Goal: Task Accomplishment & Management: Use online tool/utility

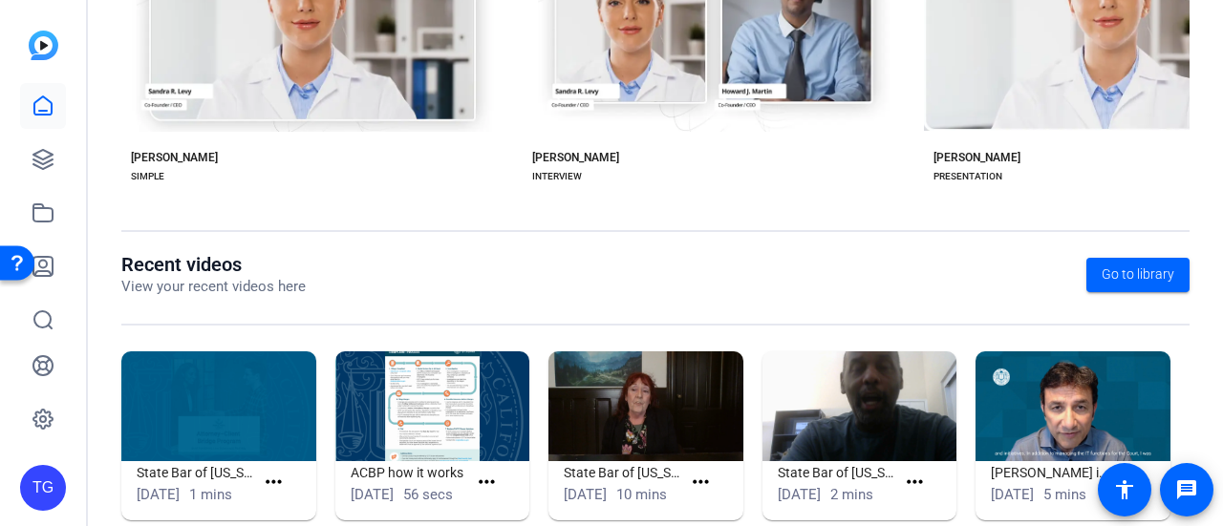
scroll to position [555, 0]
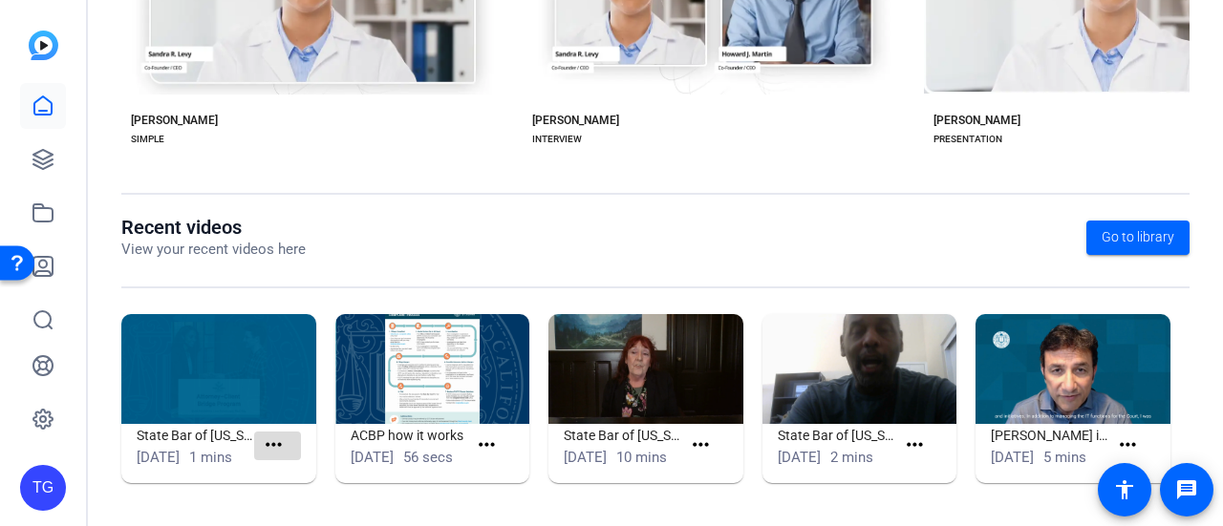
click at [272, 434] on mat-icon "more_horiz" at bounding box center [274, 446] width 24 height 24
click at [189, 429] on div at bounding box center [611, 263] width 1223 height 526
click at [31, 182] on div at bounding box center [43, 213] width 46 height 260
click at [34, 144] on link at bounding box center [43, 160] width 46 height 46
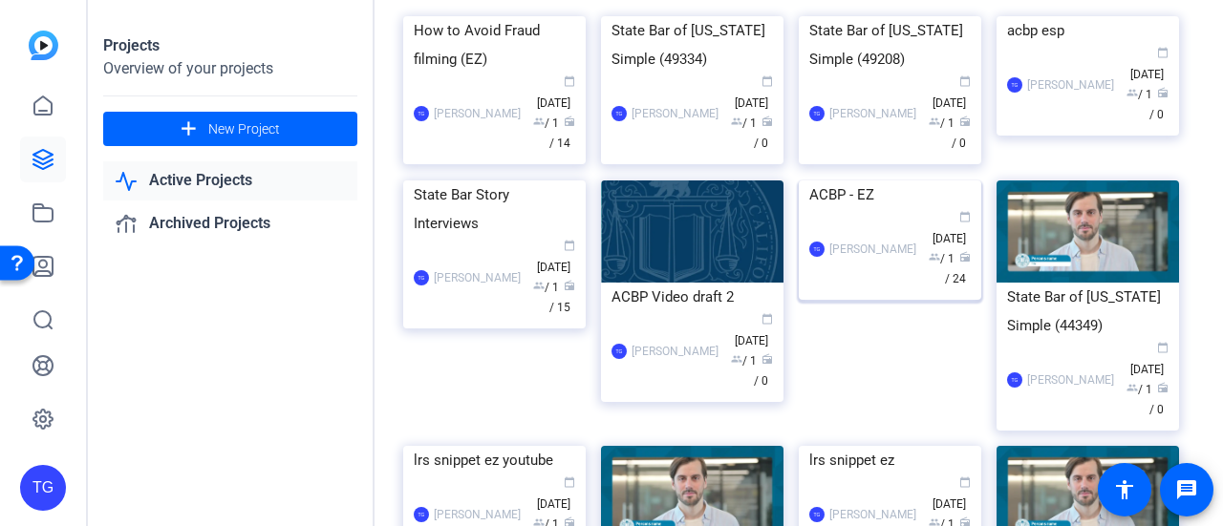
scroll to position [191, 0]
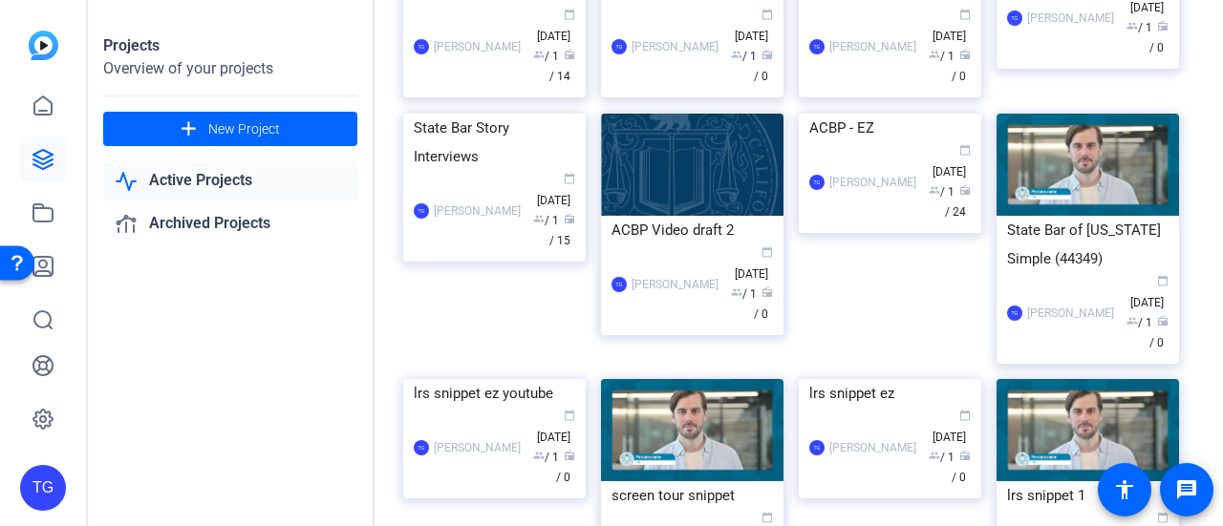
click at [665, 294] on div "[PERSON_NAME]" at bounding box center [674, 284] width 87 height 19
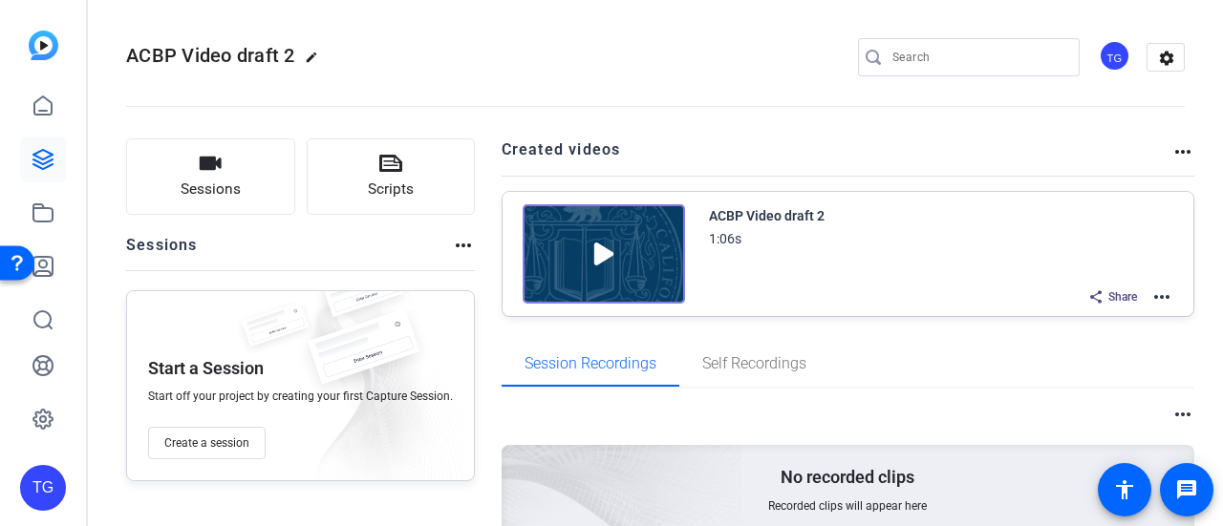
click at [1132, 285] on div "Share" at bounding box center [1113, 297] width 68 height 25
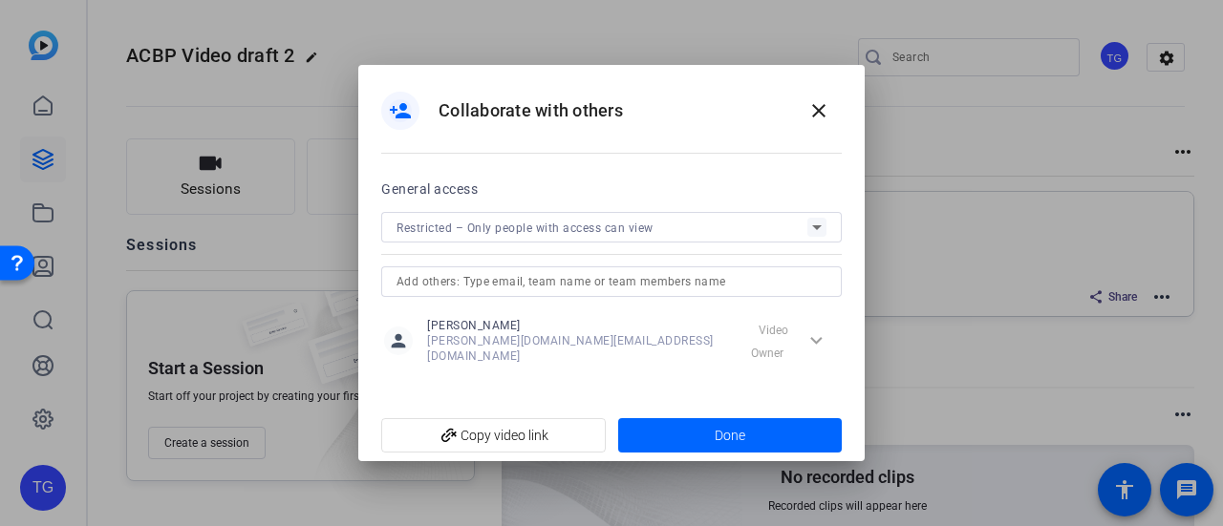
click at [1145, 291] on div at bounding box center [611, 263] width 1223 height 526
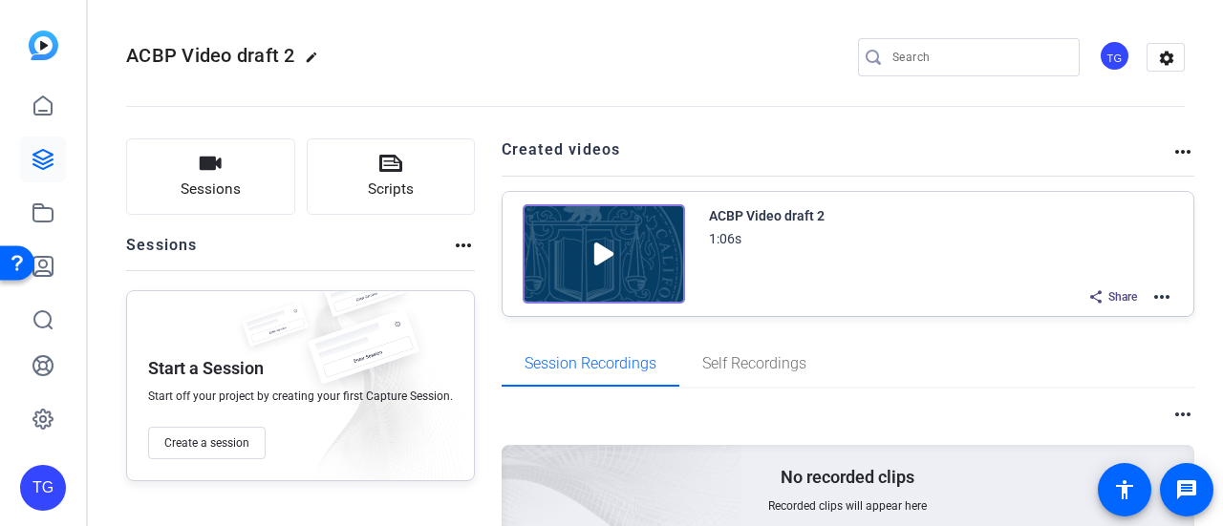
click at [1154, 289] on mat-icon "more_horiz" at bounding box center [1161, 297] width 23 height 23
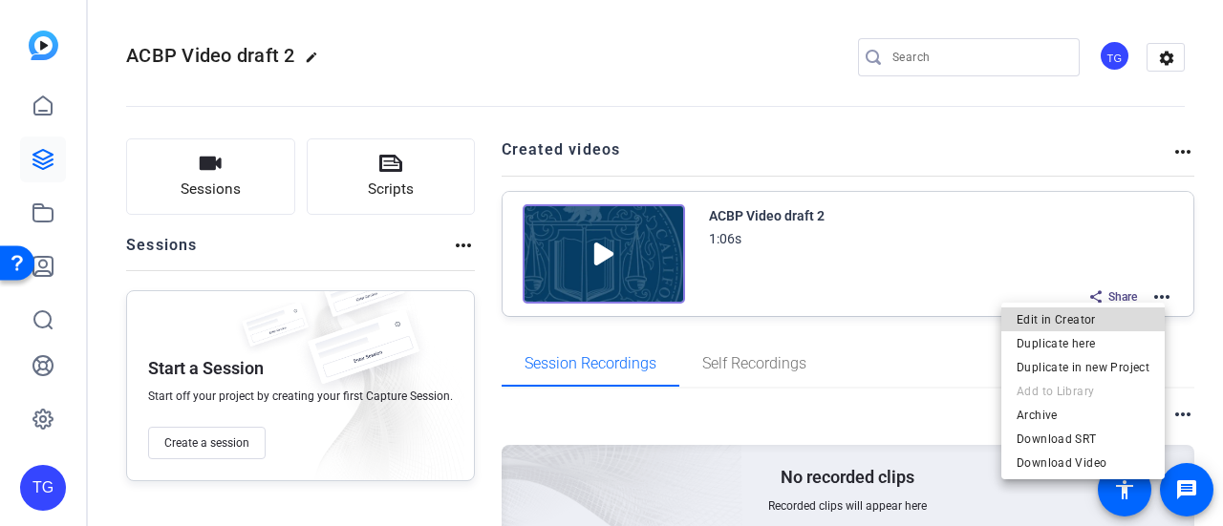
click at [1133, 319] on span "Edit in Creator" at bounding box center [1083, 319] width 133 height 23
